Goal: Information Seeking & Learning: Compare options

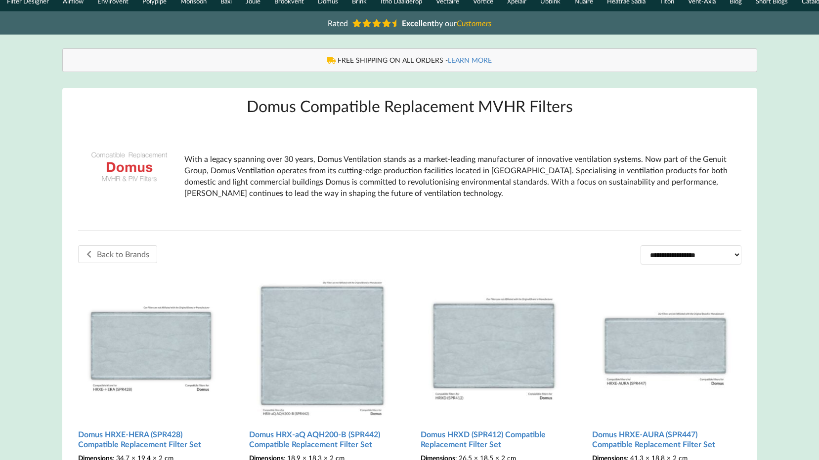
scroll to position [198, 0]
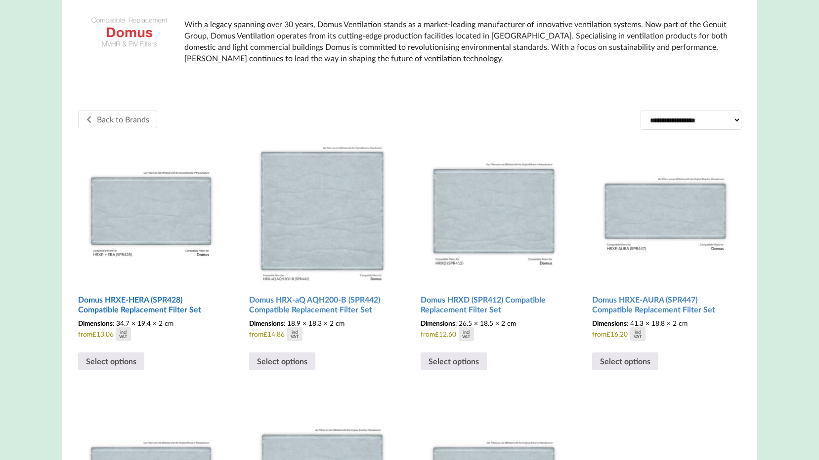
click at [176, 308] on h2 "Domus HRXE-HERA (SPR428) Compatible Replacement Filter Set" at bounding box center [151, 305] width 146 height 28
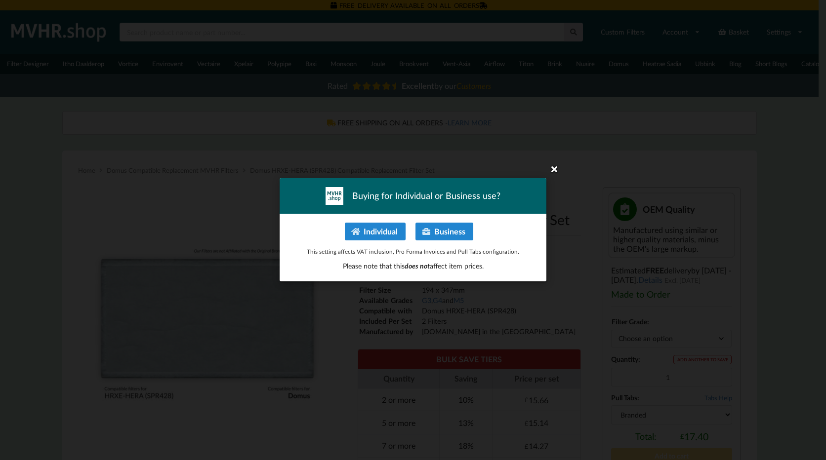
click at [554, 168] on icon at bounding box center [554, 169] width 16 height 16
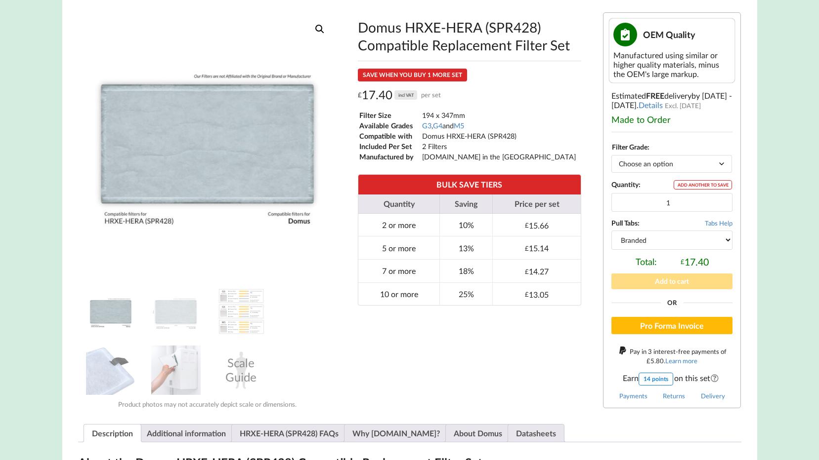
scroll to position [198, 0]
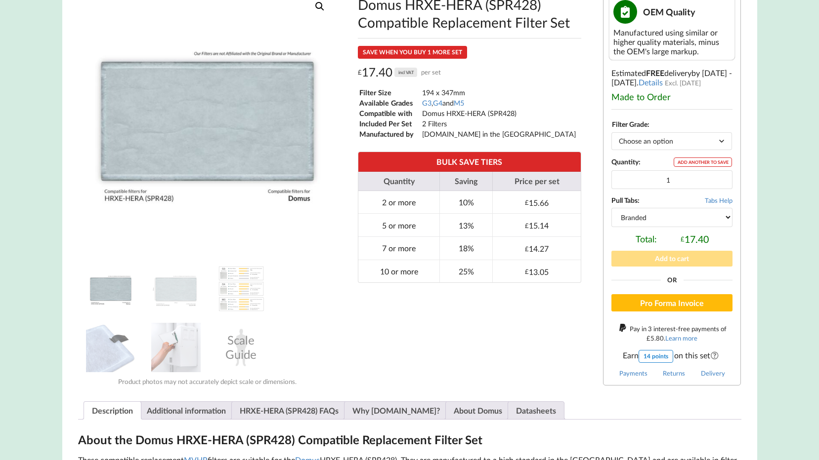
click at [675, 150] on select "Choose an option G3 G4 M5" at bounding box center [671, 140] width 121 height 17
click at [617, 256] on button "Add to cart" at bounding box center [671, 258] width 121 height 15
click at [705, 150] on select "Choose an option G3 G4 M5" at bounding box center [671, 140] width 121 height 17
click at [611, 137] on select "Choose an option G3 G4 M5" at bounding box center [671, 140] width 121 height 17
click at [713, 146] on select "Choose an option G3 G4 M5" at bounding box center [671, 140] width 121 height 17
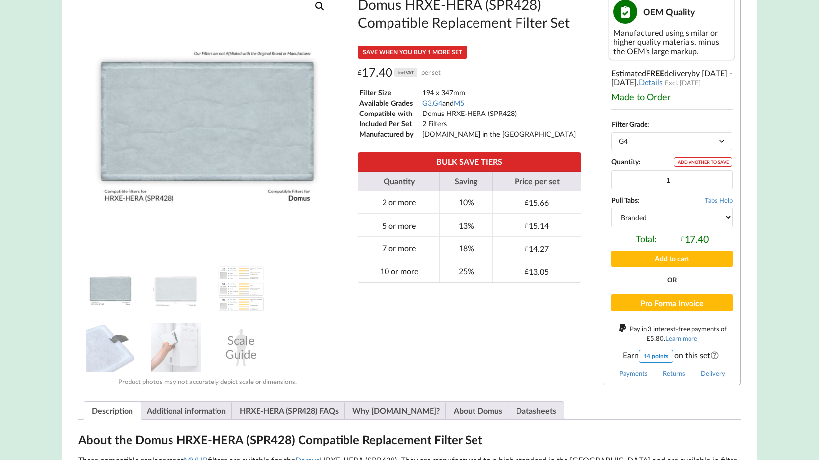
click at [611, 137] on select "Choose an option G3 G4 M5" at bounding box center [671, 140] width 121 height 17
click at [676, 147] on select "Choose an option G3 G4 M5" at bounding box center [671, 140] width 121 height 17
select select "M5"
click at [611, 137] on select "Choose an option G3 G4 M5" at bounding box center [671, 140] width 121 height 17
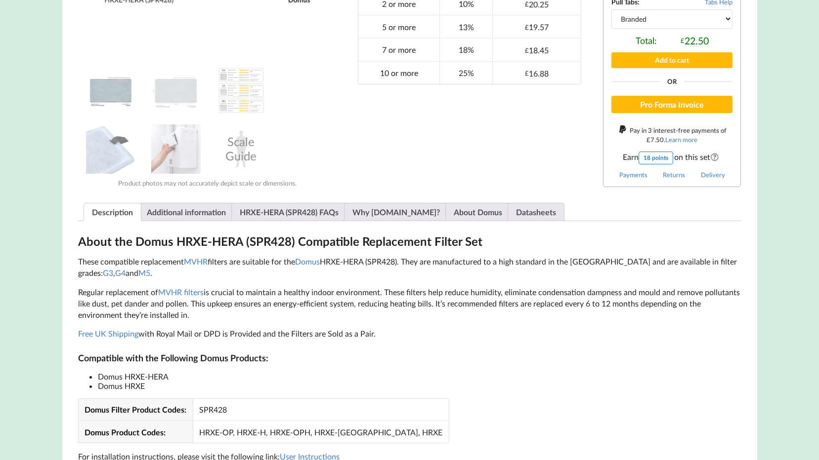
scroll to position [247, 0]
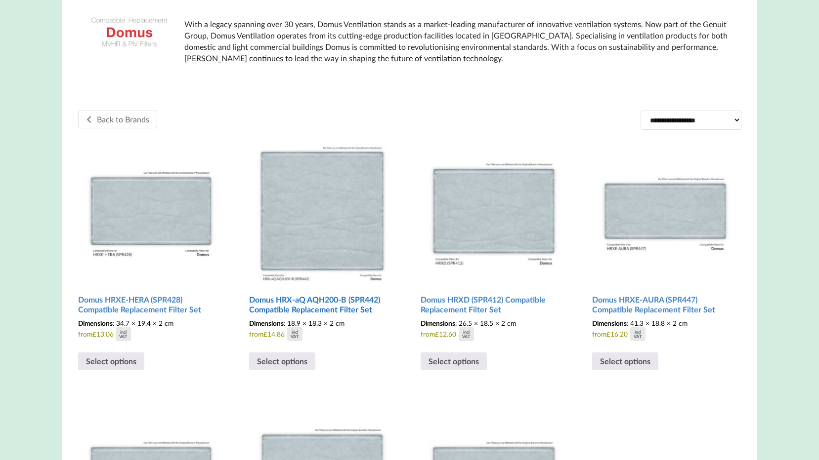
click at [354, 310] on h2 "Domus HRX-aQ AQH200-B (SPR442) Compatible Replacement Filter Set" at bounding box center [322, 305] width 146 height 28
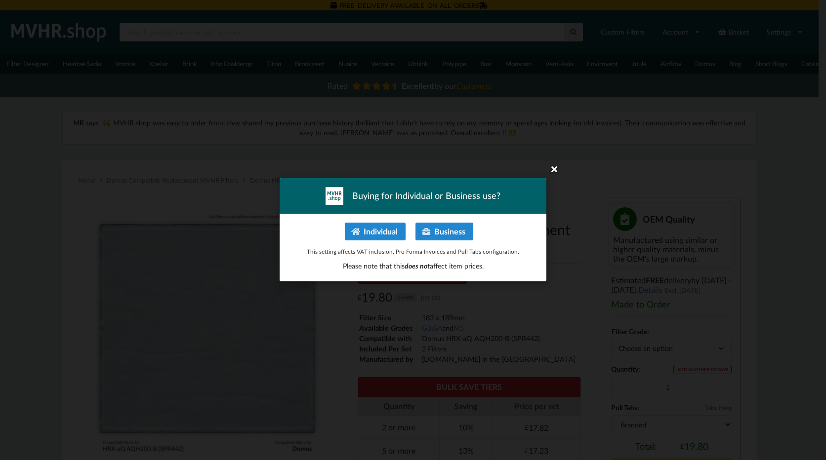
click at [556, 168] on icon at bounding box center [554, 169] width 16 height 16
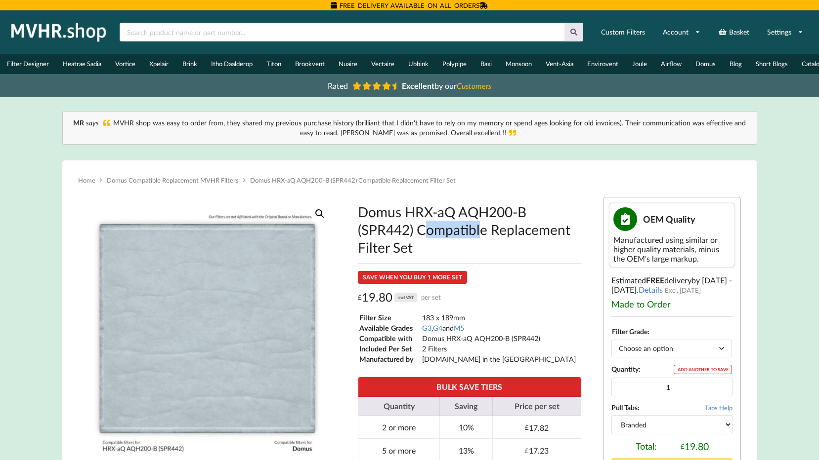
drag, startPoint x: 411, startPoint y: 219, endPoint x: 477, endPoint y: 219, distance: 66.7
click at [477, 219] on h1 "Domus HRX-aQ AQH200-B (SPR442) Compatible Replacement Filter Set" at bounding box center [469, 229] width 223 height 53
drag, startPoint x: 477, startPoint y: 219, endPoint x: 405, endPoint y: 218, distance: 72.6
click at [404, 218] on h1 "Domus HRX-aQ AQH200-B (SPR442) Compatible Replacement Filter Set" at bounding box center [469, 229] width 223 height 53
drag, startPoint x: 405, startPoint y: 218, endPoint x: 525, endPoint y: 220, distance: 120.6
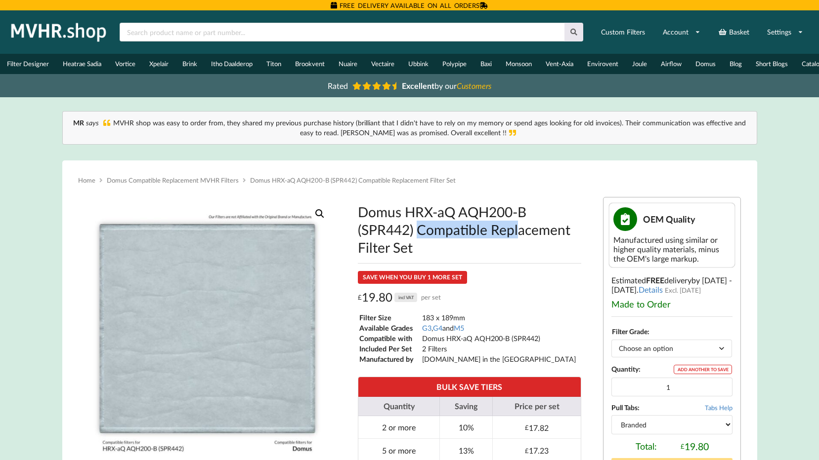
click at [525, 220] on h1 "Domus HRX-aQ AQH200-B (SPR442) Compatible Replacement Filter Set" at bounding box center [469, 229] width 223 height 53
copy h1 "HRX-aQ AQH200-B"
drag, startPoint x: 410, startPoint y: 238, endPoint x: 364, endPoint y: 242, distance: 45.6
click at [364, 242] on h1 "Domus HRX-aQ AQH200-B (SPR442) Compatible Replacement Filter Set" at bounding box center [469, 229] width 223 height 53
copy h1 "SPR442"
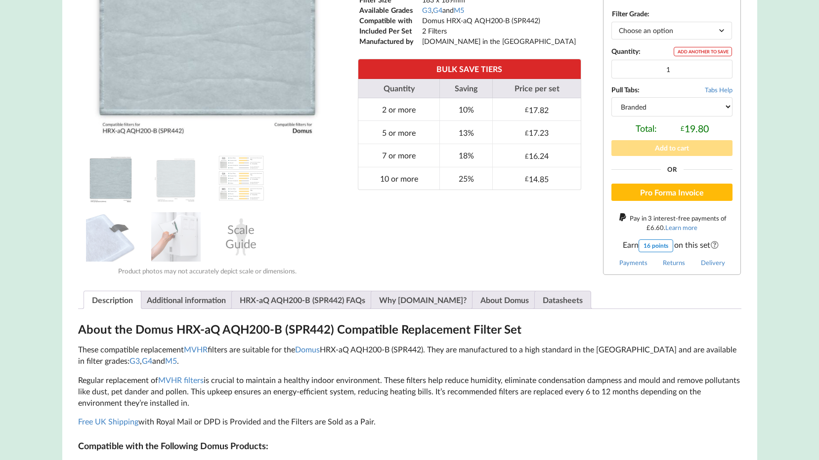
scroll to position [296, 0]
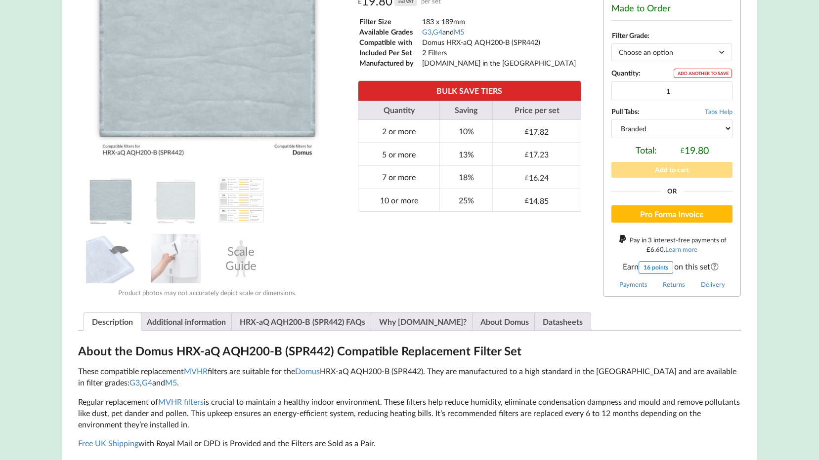
click at [705, 57] on select "Choose an option G3 G4 M5" at bounding box center [671, 51] width 121 height 17
click at [611, 48] on select "Choose an option G3 G4 M5" at bounding box center [671, 51] width 121 height 17
click at [716, 57] on select "Choose an option G3 G4 M5" at bounding box center [671, 51] width 121 height 17
click at [611, 48] on select "Choose an option G3 G4 M5" at bounding box center [671, 51] width 121 height 17
click at [718, 54] on select "Choose an option G3 G4 M5" at bounding box center [671, 51] width 121 height 17
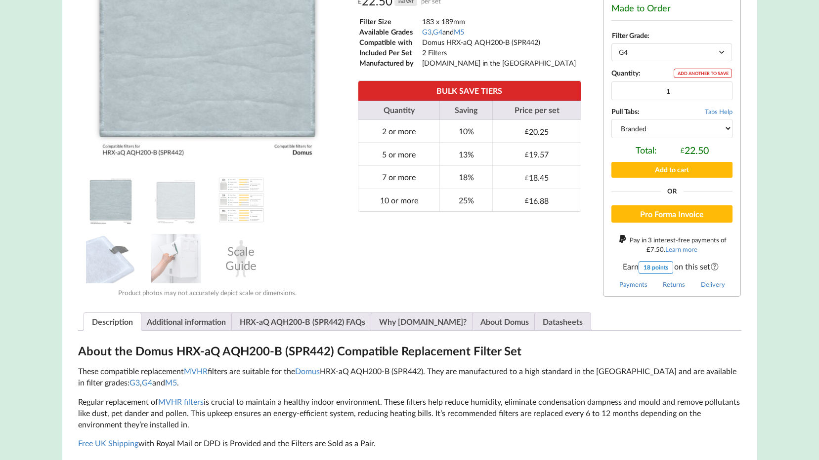
select select "M5"
click at [611, 48] on select "Choose an option G3 G4 M5" at bounding box center [671, 51] width 121 height 17
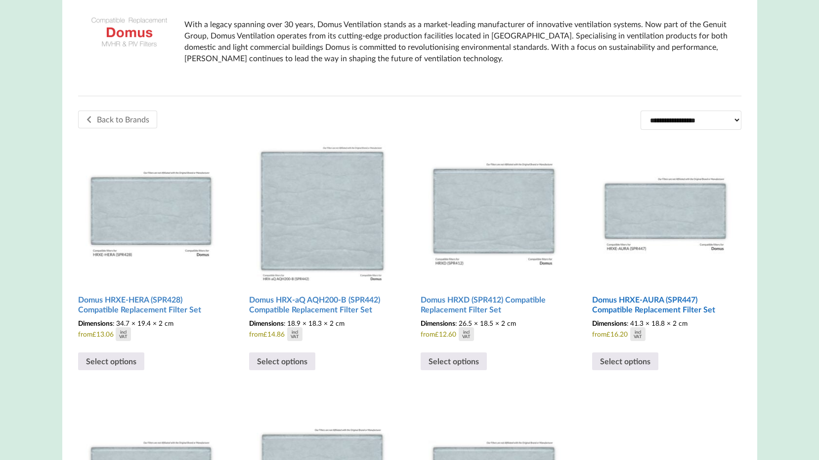
click at [651, 306] on h2 "Domus HRXE-AURA (SPR447) Compatible Replacement Filter Set" at bounding box center [665, 305] width 146 height 28
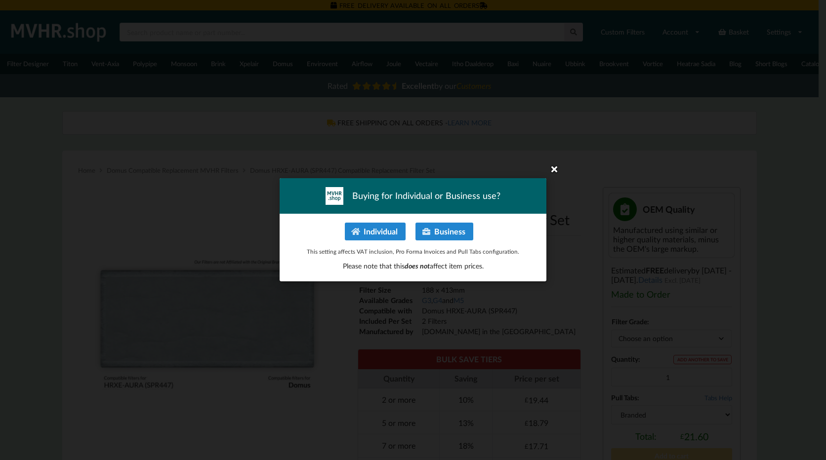
click at [556, 167] on icon at bounding box center [554, 169] width 16 height 16
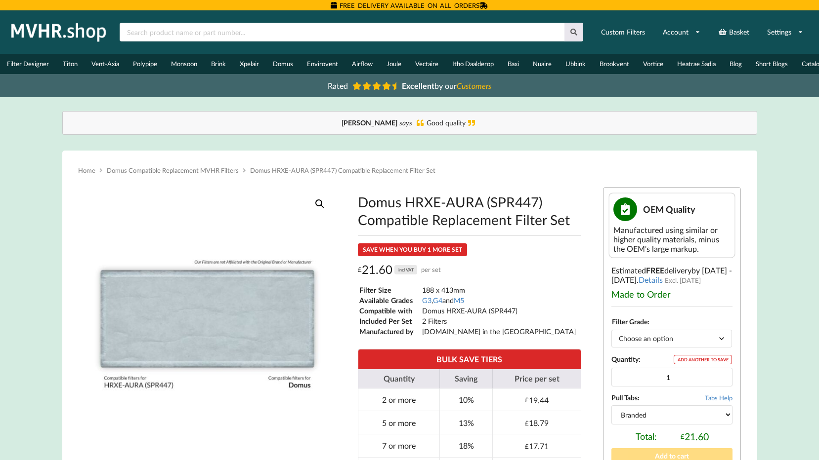
click at [701, 343] on select "Choose an option G3 G4 M5" at bounding box center [671, 338] width 121 height 17
click at [611, 335] on select "Choose an option G3 G4 M5" at bounding box center [671, 338] width 121 height 17
click at [687, 340] on select "Choose an option G3 G4 M5" at bounding box center [671, 338] width 121 height 17
click at [611, 335] on select "Choose an option G3 G4 M5" at bounding box center [671, 338] width 121 height 17
drag, startPoint x: 707, startPoint y: 340, endPoint x: 704, endPoint y: 349, distance: 9.5
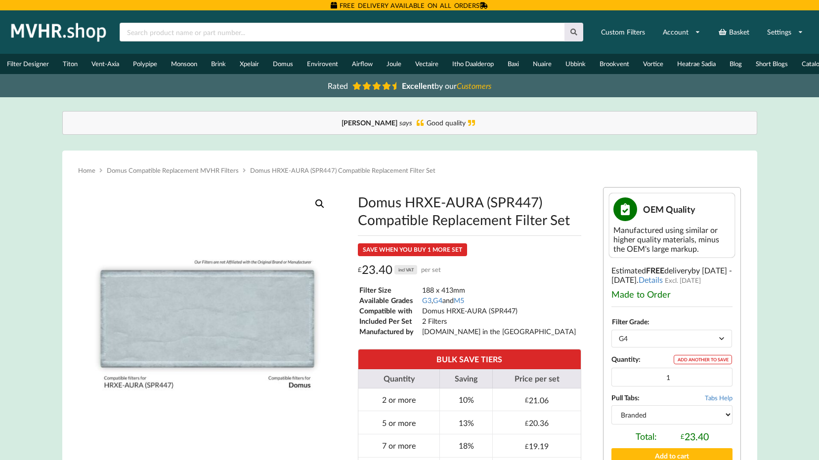
click at [707, 340] on select "Choose an option G3 G4 M5" at bounding box center [671, 338] width 121 height 17
select select "M5"
click at [611, 335] on select "Choose an option G3 G4 M5" at bounding box center [671, 338] width 121 height 17
drag, startPoint x: 537, startPoint y: 211, endPoint x: 492, endPoint y: 210, distance: 45.5
click at [492, 210] on h1 "Domus HRXE-AURA (SPR447) Compatible Replacement Filter Set" at bounding box center [469, 211] width 223 height 36
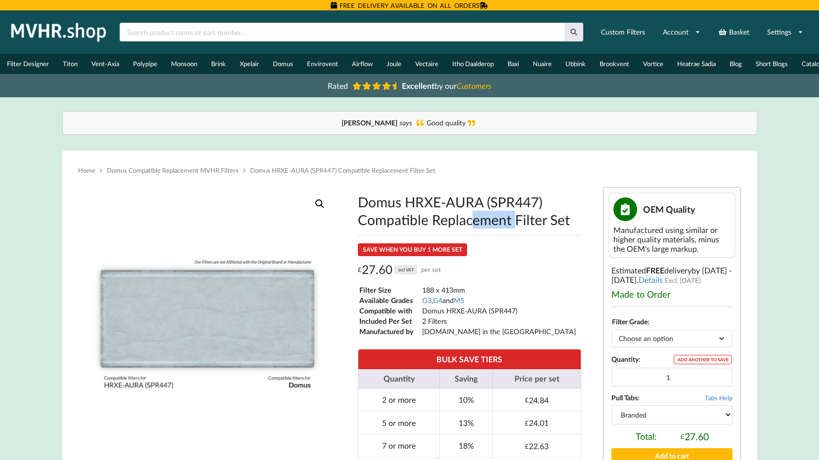
copy h1 "SPR447"
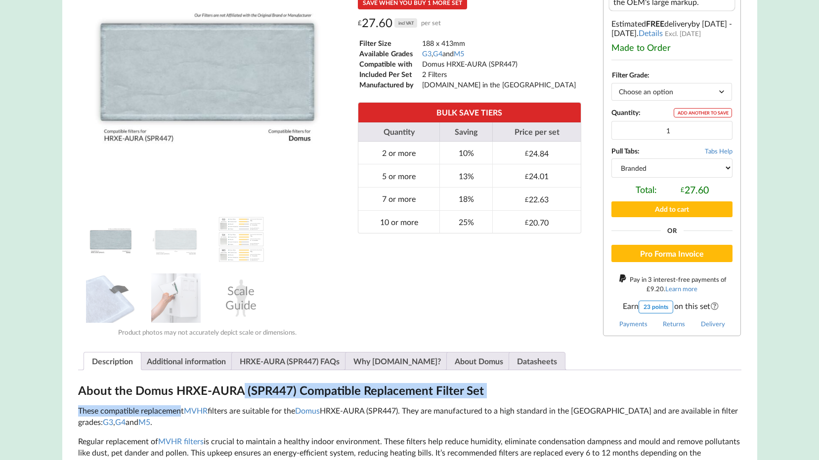
drag, startPoint x: 242, startPoint y: 396, endPoint x: 181, endPoint y: 404, distance: 60.9
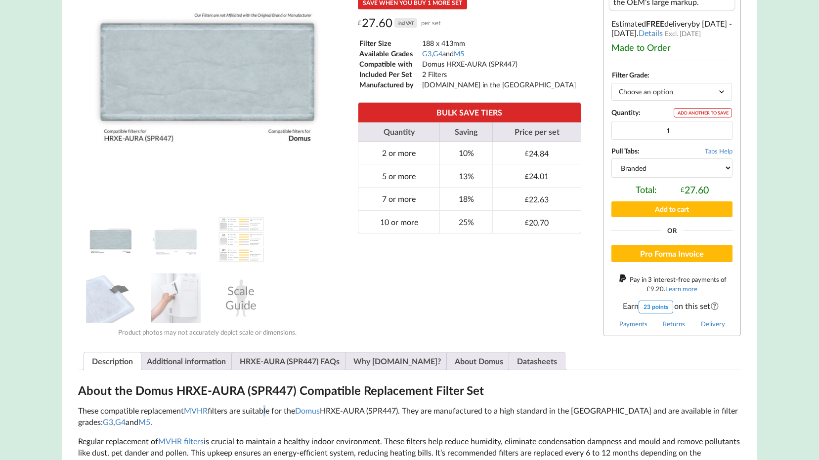
drag, startPoint x: 265, startPoint y: 407, endPoint x: 258, endPoint y: 407, distance: 6.9
drag, startPoint x: 258, startPoint y: 407, endPoint x: 244, endPoint y: 397, distance: 17.4
click at [244, 397] on h2 "About the Domus HRXE-AURA (SPR447) Compatible Replacement Filter Set" at bounding box center [409, 390] width 663 height 15
drag, startPoint x: 242, startPoint y: 397, endPoint x: 176, endPoint y: 399, distance: 65.8
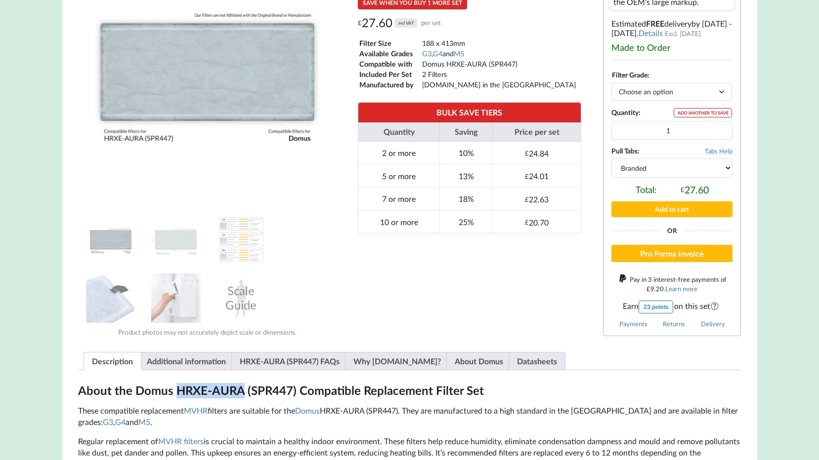
click at [176, 399] on h2 "About the Domus HRXE-AURA (SPR447) Compatible Replacement Filter Set" at bounding box center [409, 390] width 663 height 15
copy h2 "HRXE-AURA"
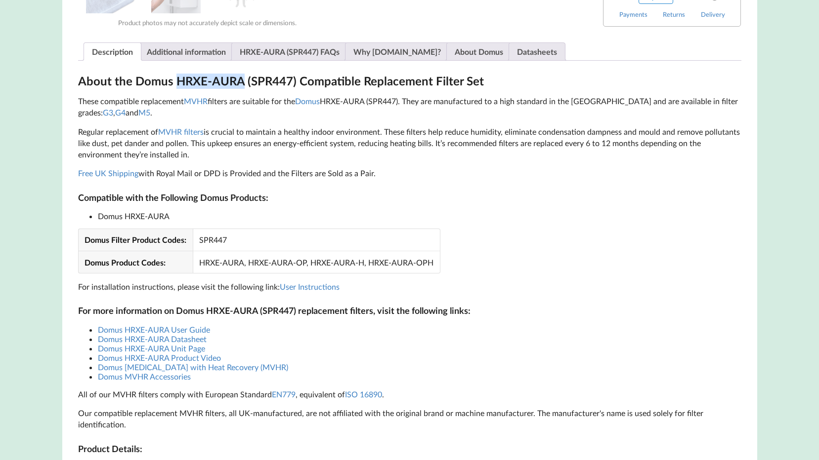
scroll to position [593, 0]
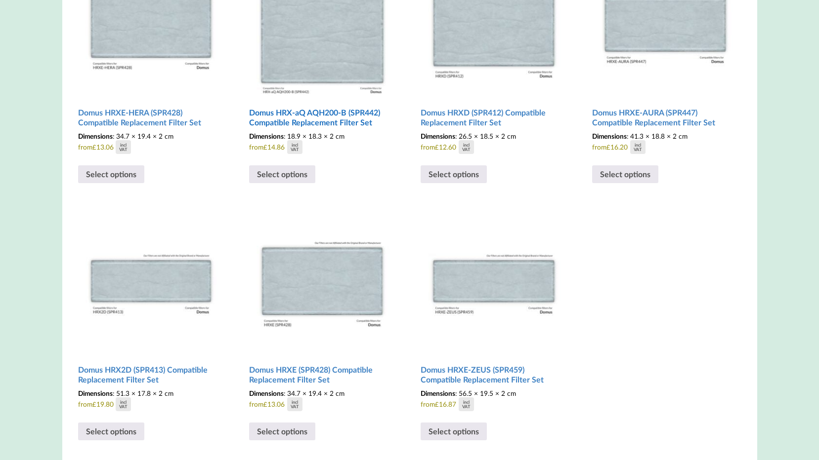
scroll to position [445, 0]
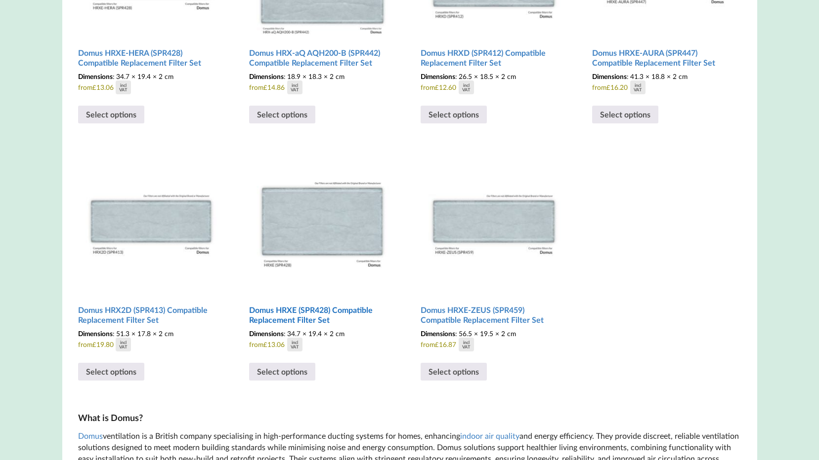
click at [349, 319] on h2 "Domus HRXE (SPR428) Compatible Replacement Filter Set" at bounding box center [322, 315] width 146 height 28
click at [499, 321] on h2 "Domus HRXE-ZEUS (SPR459) Compatible Replacement Filter Set" at bounding box center [493, 315] width 146 height 28
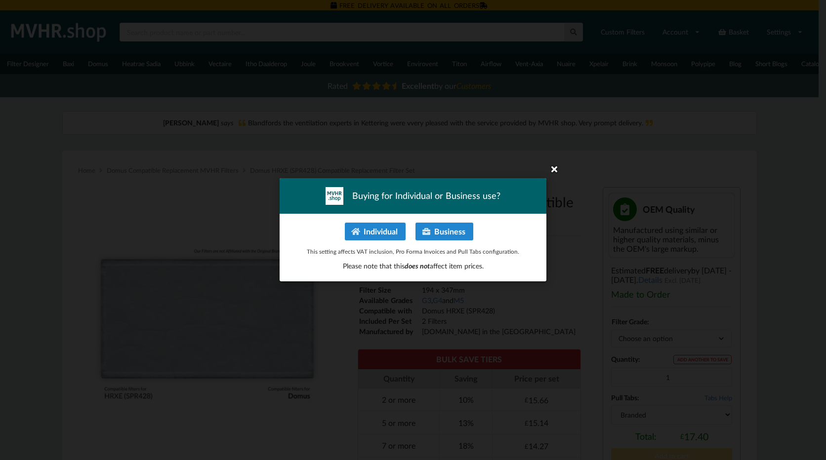
click at [551, 165] on icon at bounding box center [554, 169] width 16 height 16
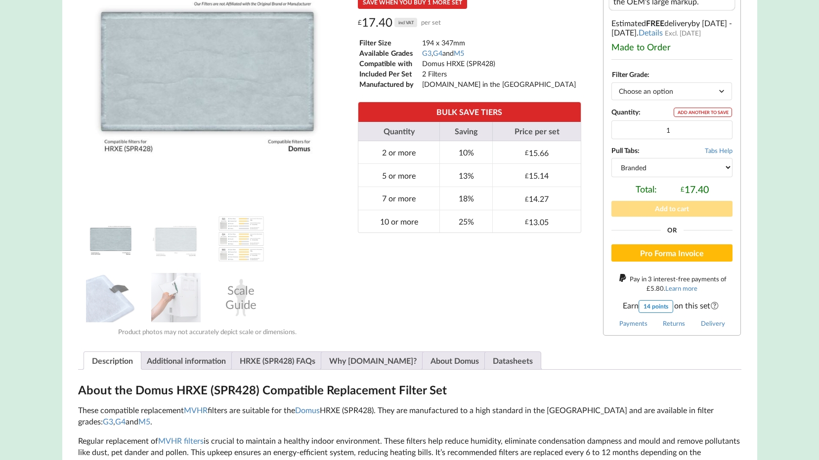
scroll to position [247, 0]
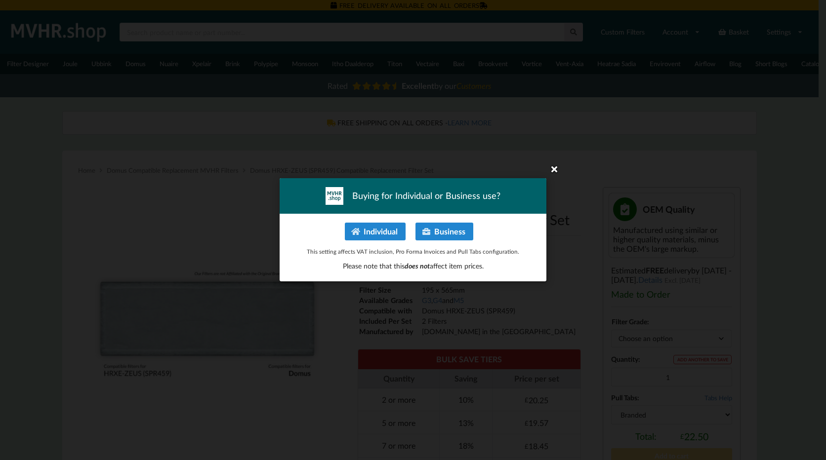
click at [553, 164] on icon at bounding box center [554, 169] width 16 height 16
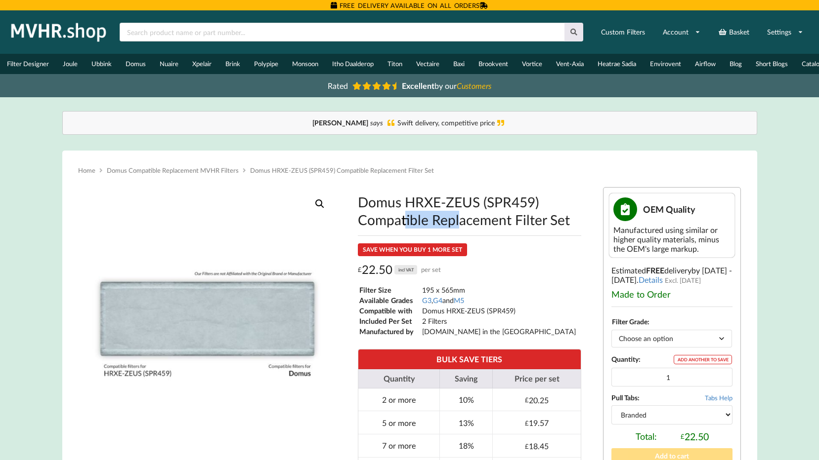
drag, startPoint x: 455, startPoint y: 211, endPoint x: 408, endPoint y: 213, distance: 47.5
click at [408, 213] on h1 "Domus HRXE-ZEUS (SPR459) Compatible Replacement Filter Set" at bounding box center [469, 211] width 223 height 36
copy h1 "HRXE-ZEUS"
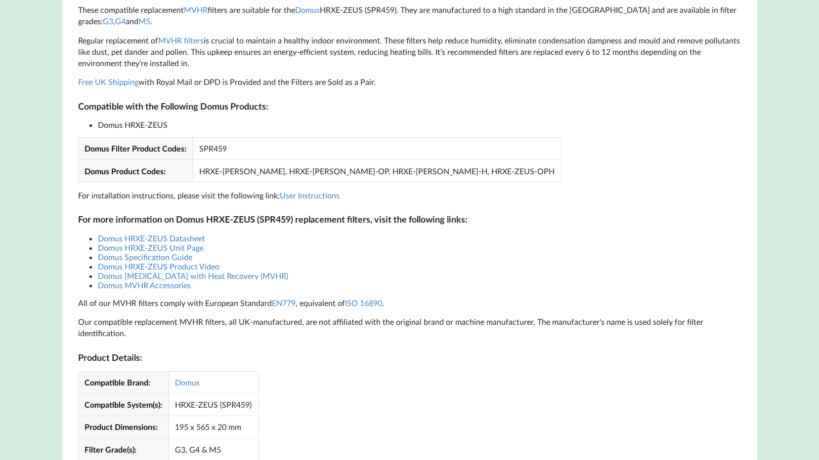
scroll to position [741, 0]
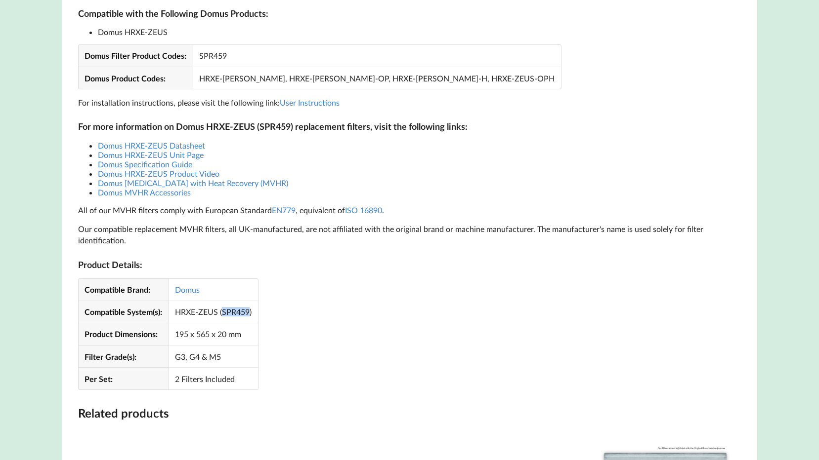
drag, startPoint x: 248, startPoint y: 318, endPoint x: 222, endPoint y: 323, distance: 26.3
click at [222, 323] on td "HRXE-ZEUS (SPR459)" at bounding box center [212, 312] width 89 height 22
copy td "SPR459"
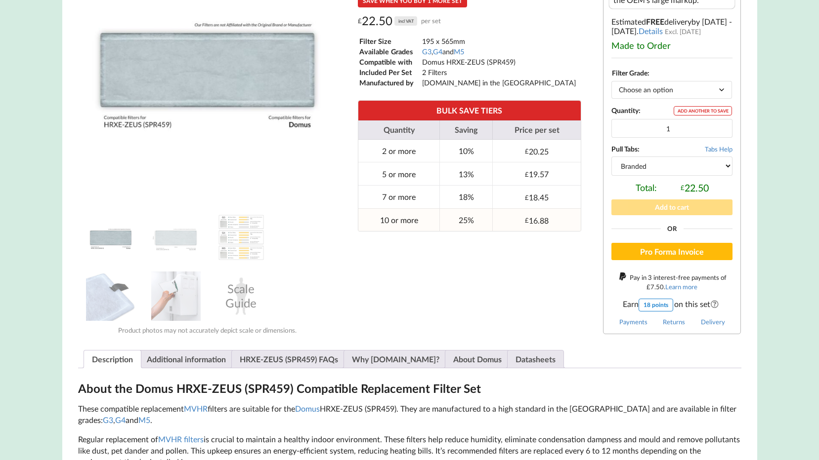
scroll to position [247, 0]
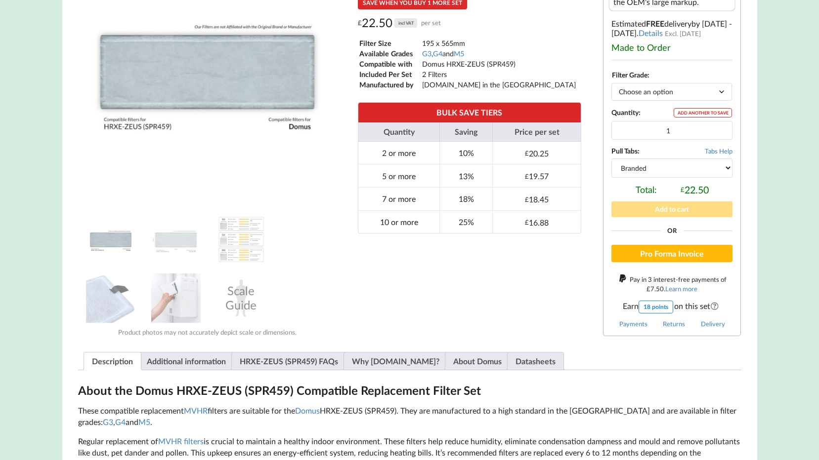
click at [673, 97] on select "Choose an option G3 G4 M5" at bounding box center [671, 91] width 121 height 17
click at [611, 88] on select "Choose an option G3 G4 M5" at bounding box center [671, 91] width 121 height 17
drag, startPoint x: 675, startPoint y: 97, endPoint x: 674, endPoint y: 106, distance: 8.5
click at [675, 97] on select "Choose an option G3 G4 M5" at bounding box center [671, 91] width 121 height 17
click at [611, 88] on select "Choose an option G3 G4 M5" at bounding box center [671, 91] width 121 height 17
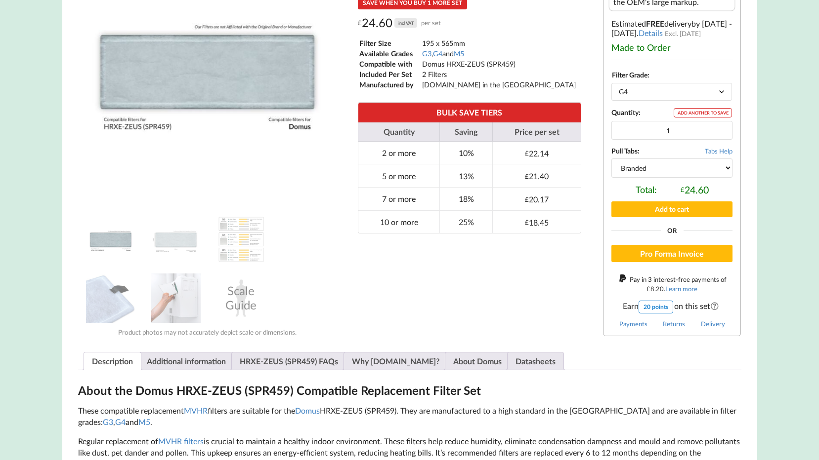
click at [683, 97] on select "Choose an option G3 G4 M5" at bounding box center [671, 91] width 121 height 17
select select "M5"
click at [611, 88] on select "Choose an option G3 G4 M5" at bounding box center [671, 91] width 121 height 17
